Goal: Transaction & Acquisition: Purchase product/service

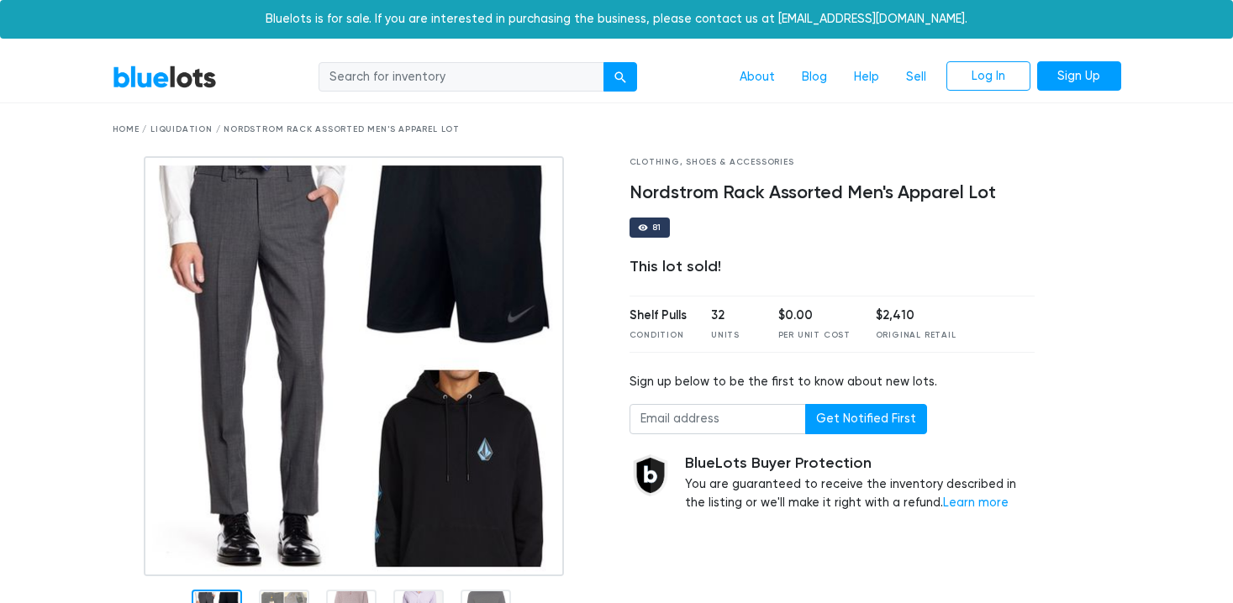
click at [661, 159] on div "Clothing, Shoes & Accessories" at bounding box center [832, 162] width 406 height 13
click at [166, 79] on link "BlueLots" at bounding box center [165, 77] width 104 height 24
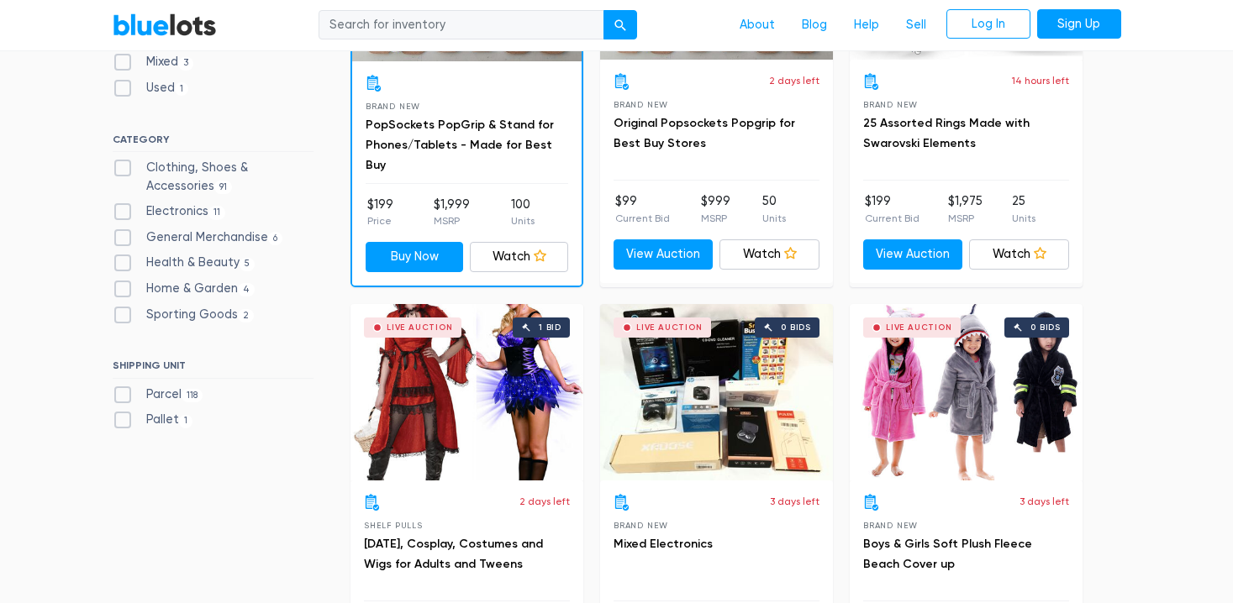
scroll to position [681, 0]
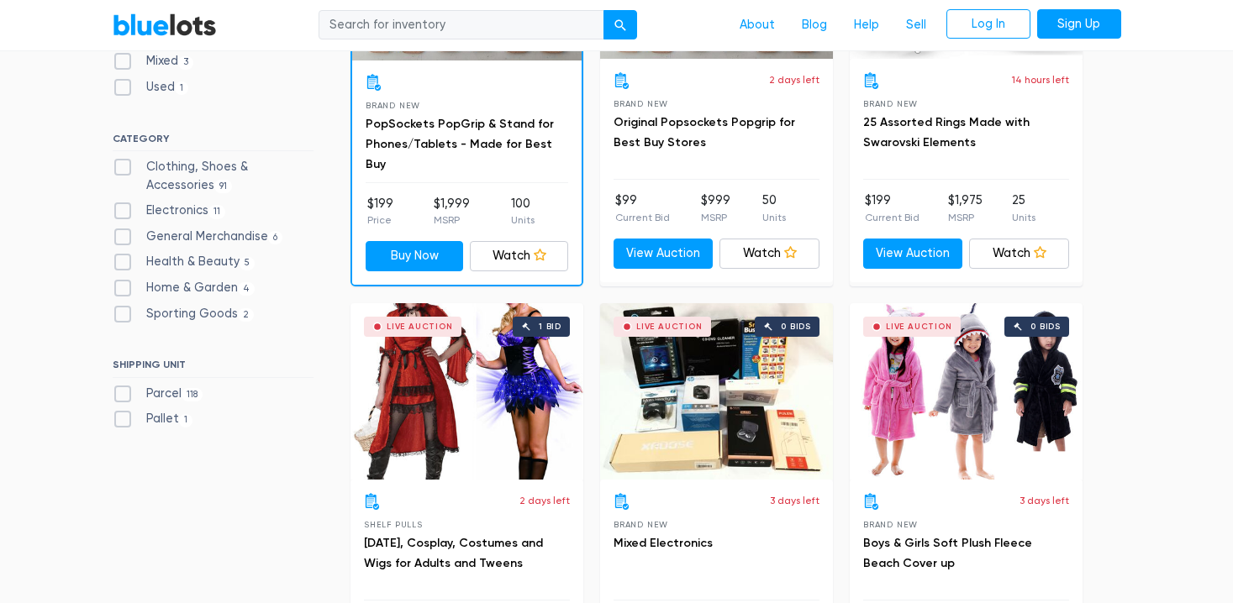
click at [185, 158] on label "Clothing, Shoes & Accessories 91" at bounding box center [213, 176] width 201 height 36
click at [124, 158] on Accessories"] "Clothing, Shoes & Accessories 91" at bounding box center [118, 163] width 11 height 11
checkbox Accessories"] "true"
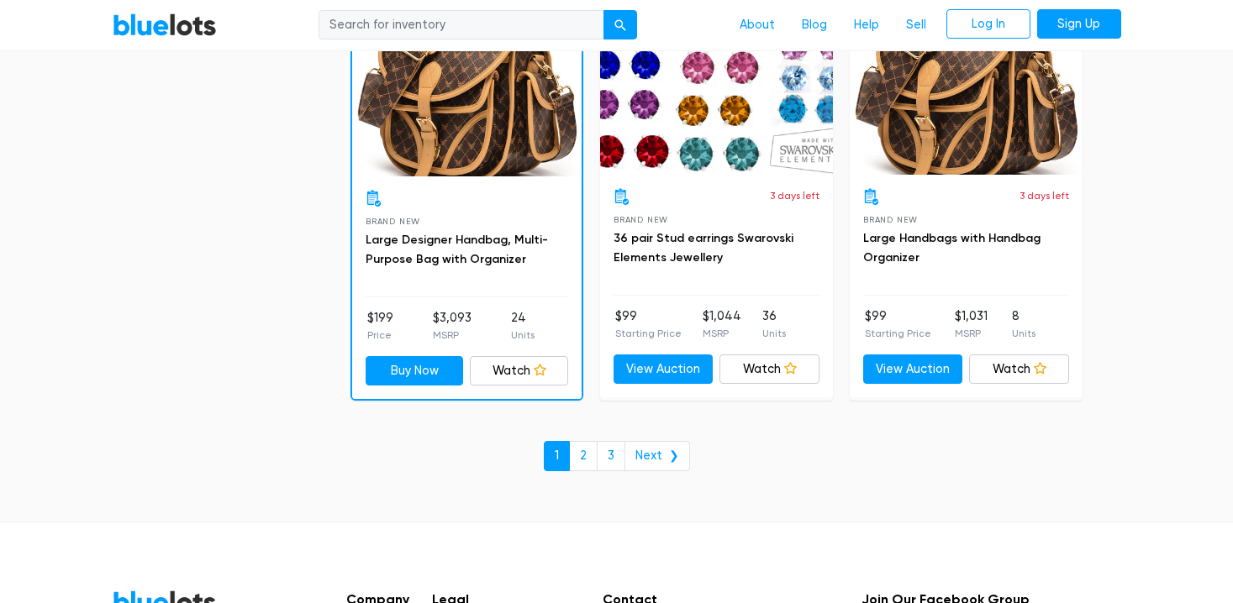
scroll to position [7429, 0]
